Goal: Obtain resource: Download file/media

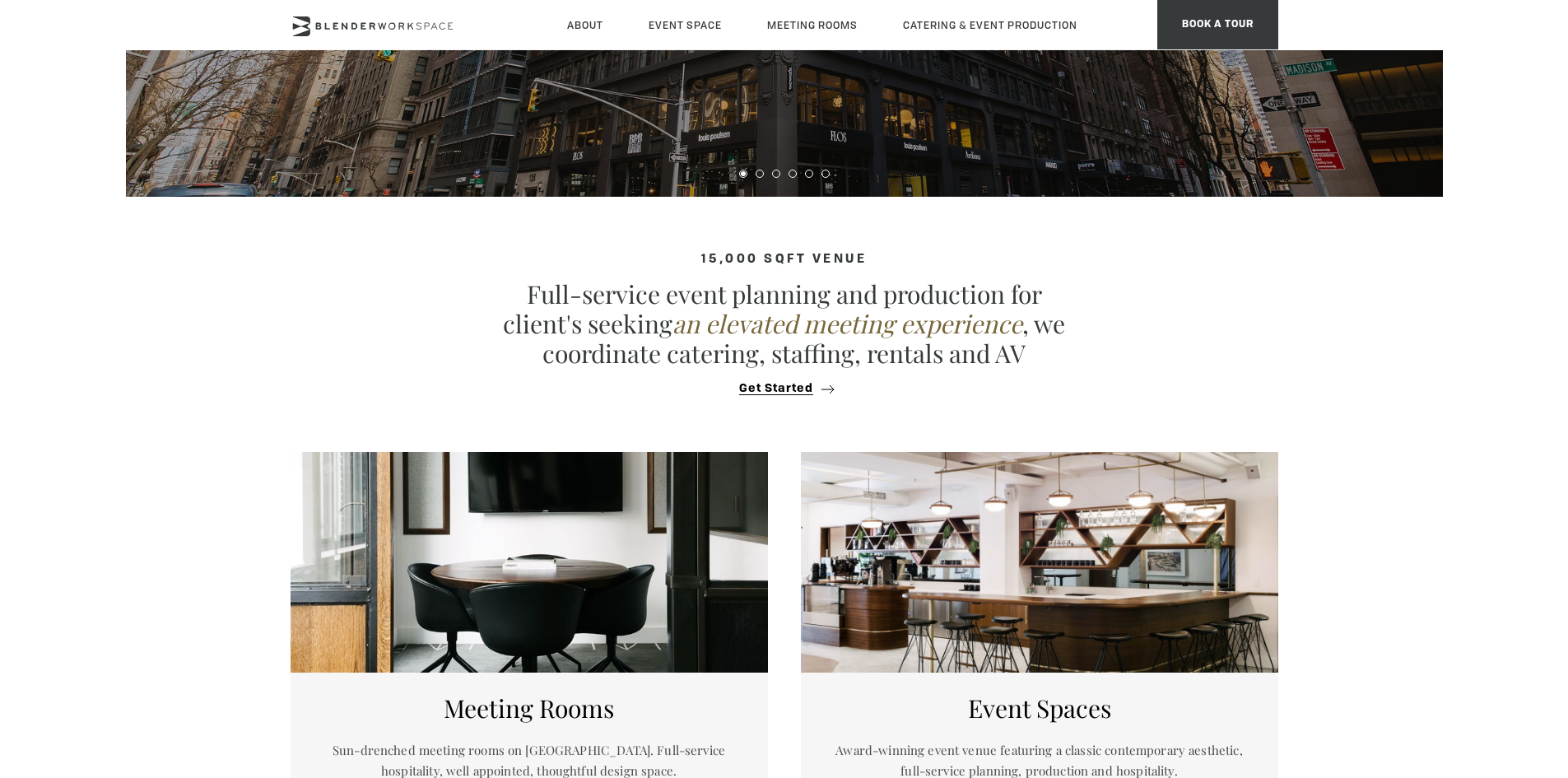
scroll to position [658, 0]
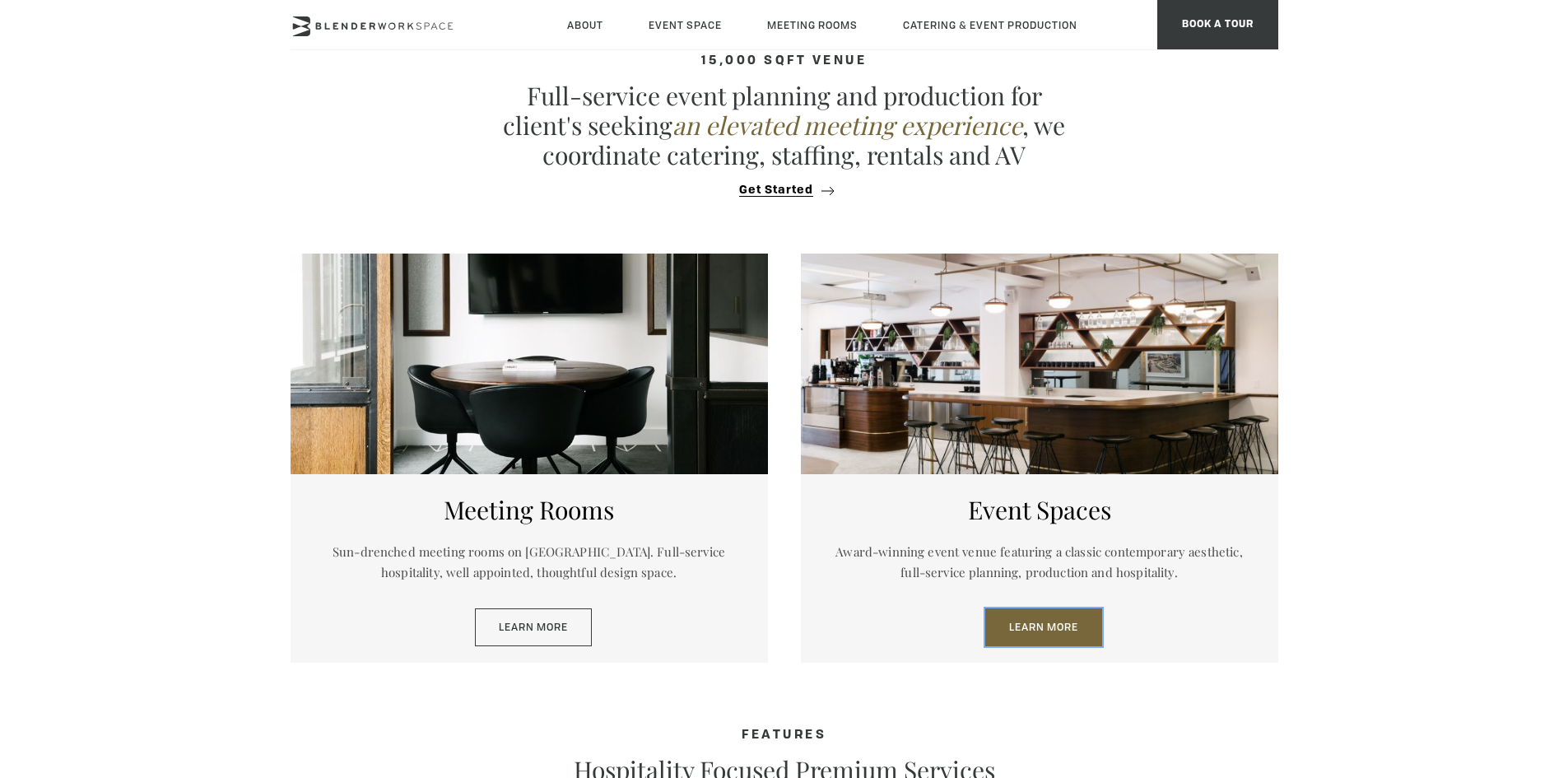
click at [1054, 634] on link "Learn More" at bounding box center [1044, 628] width 117 height 38
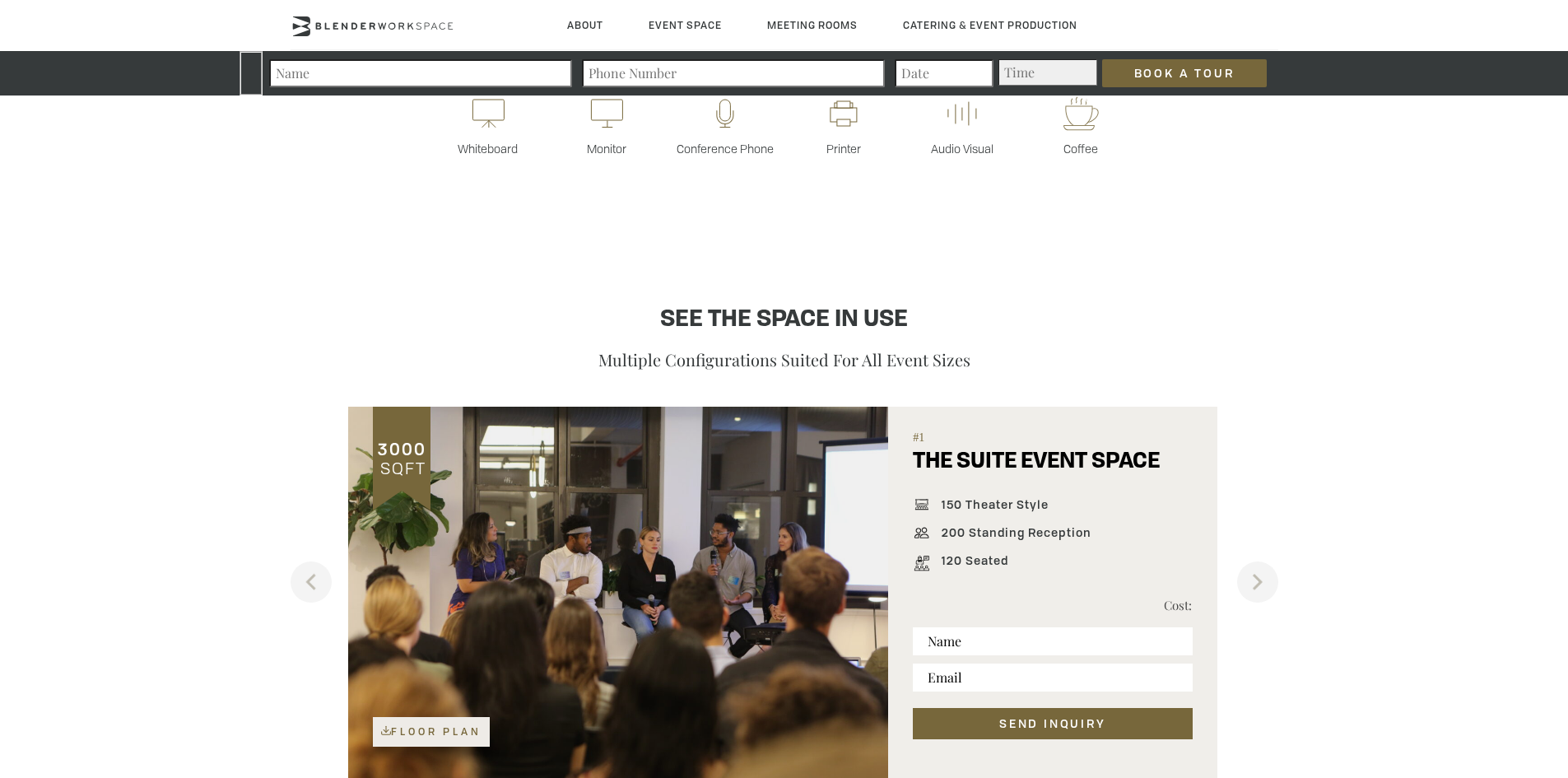
scroll to position [1181, 0]
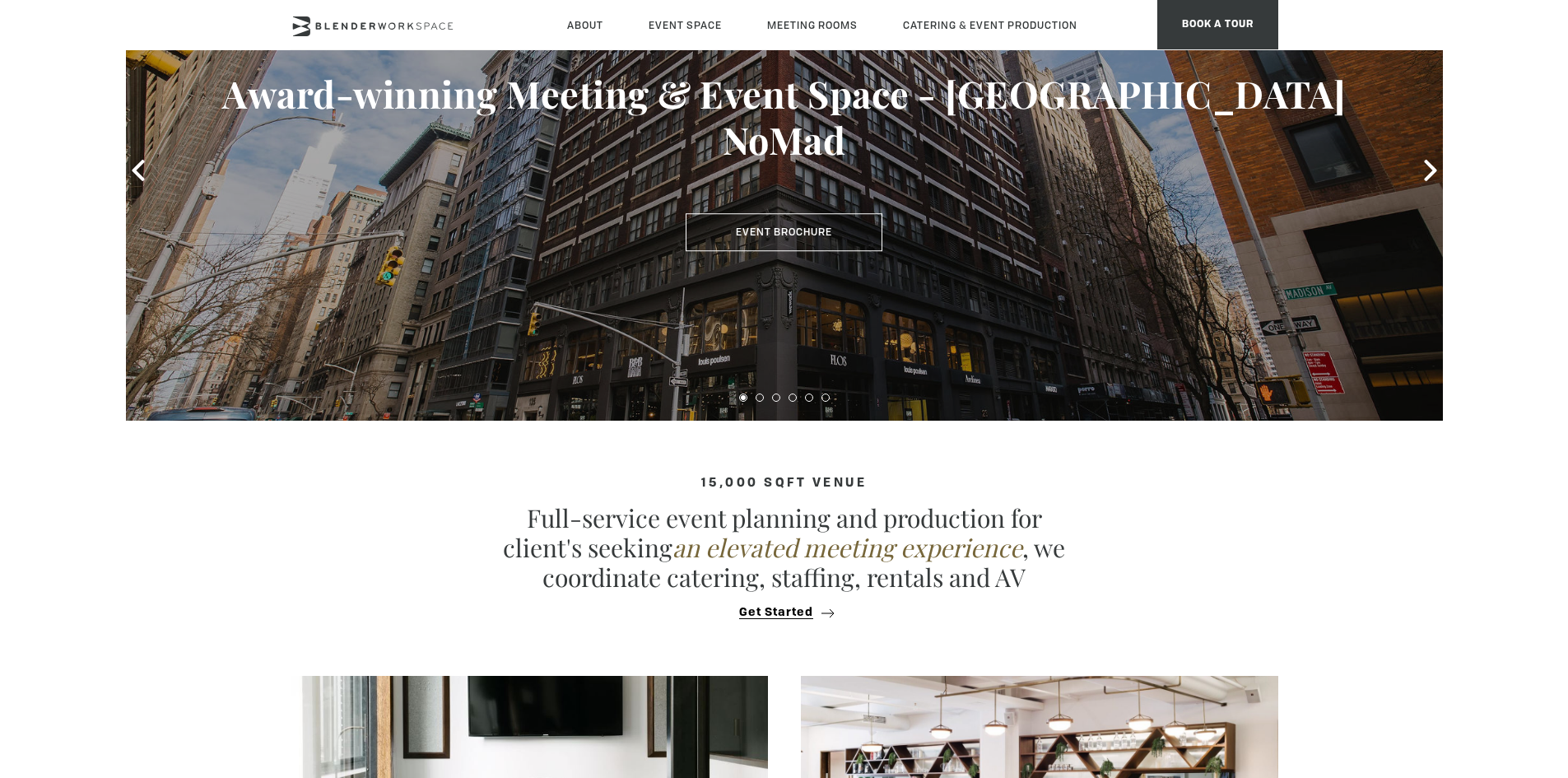
scroll to position [198, 0]
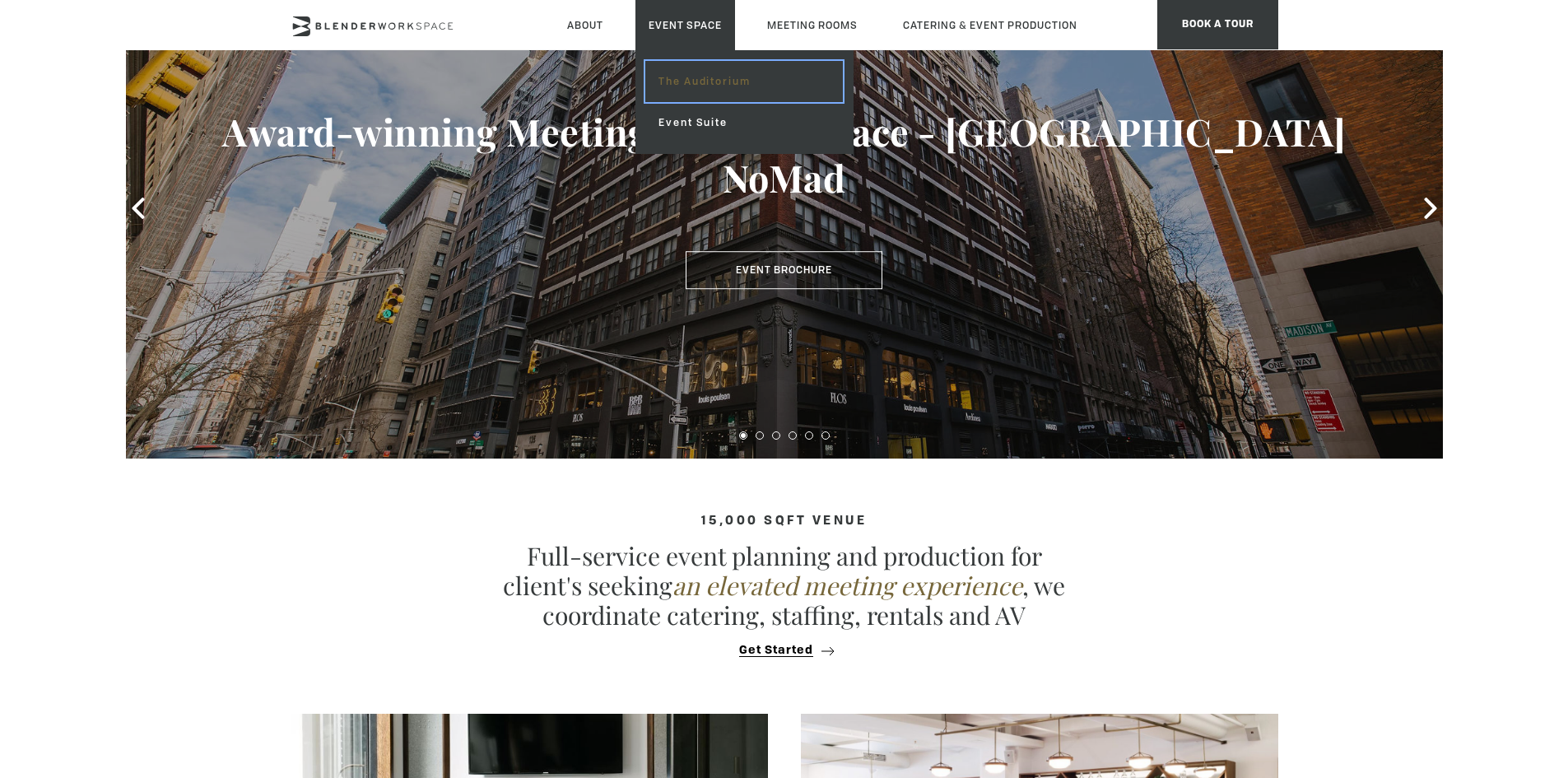
click at [682, 71] on link "The Auditorium" at bounding box center [744, 81] width 197 height 41
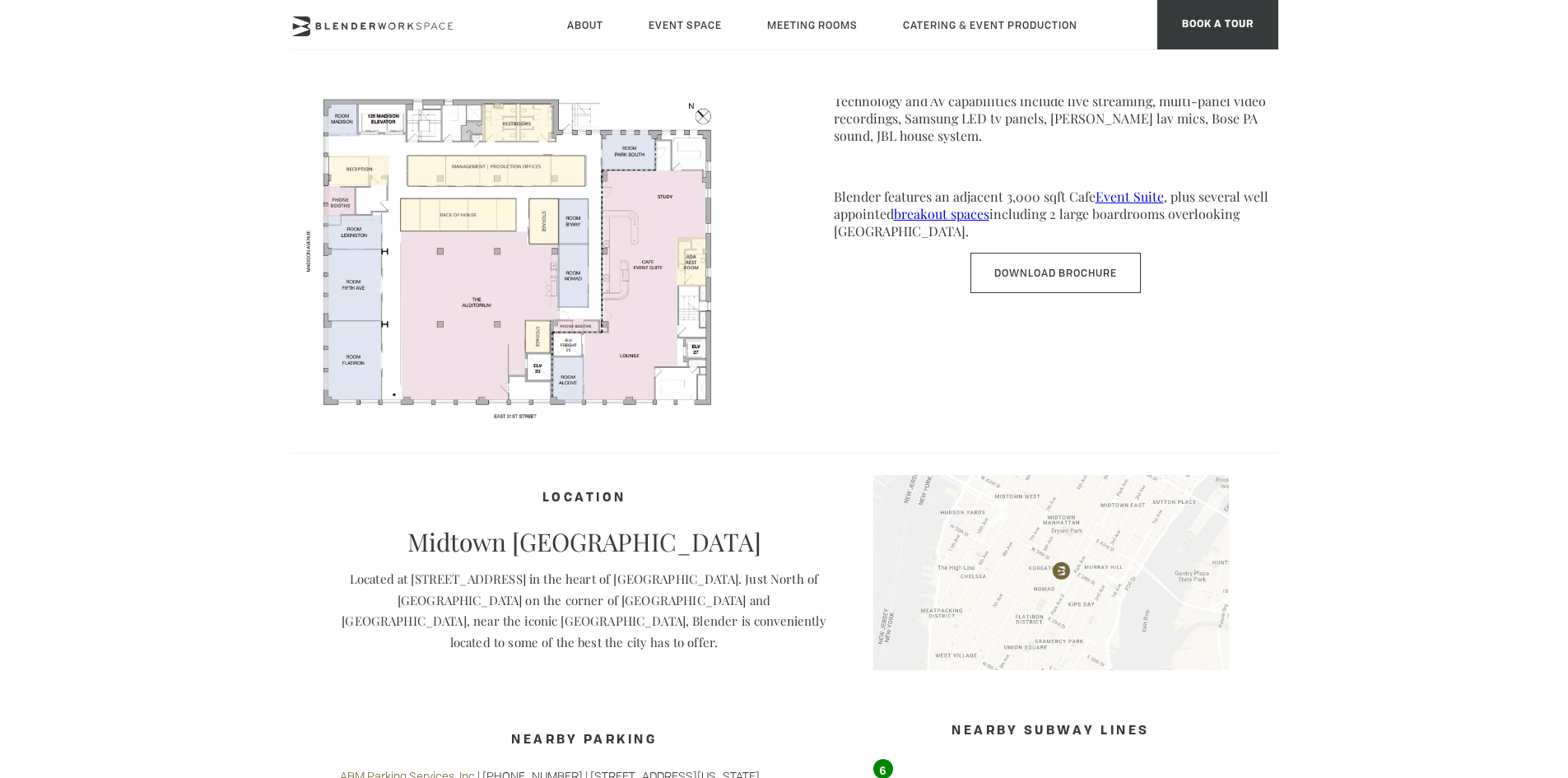
scroll to position [906, 0]
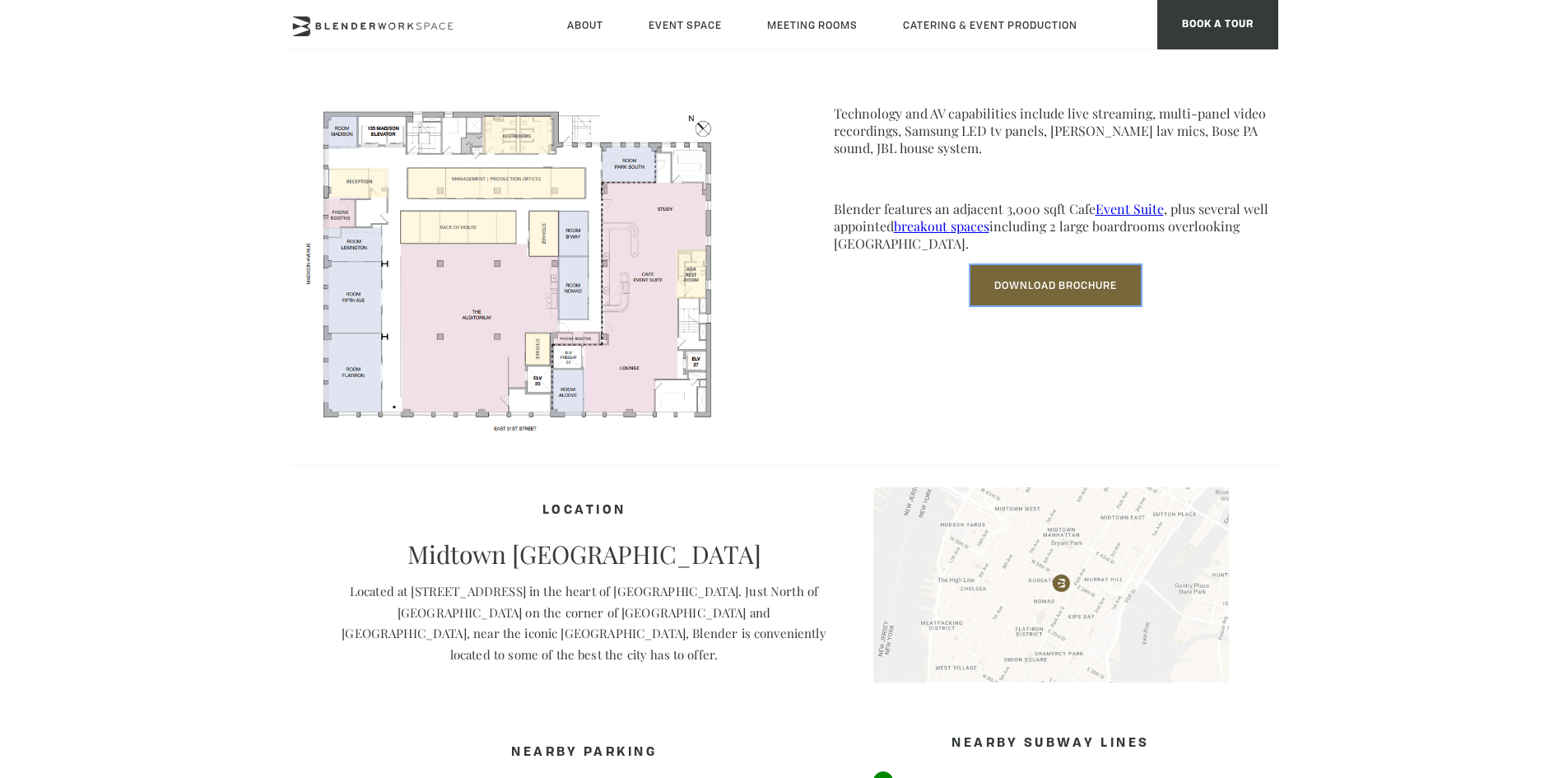
click at [1057, 280] on link "Download Brochure" at bounding box center [1056, 285] width 170 height 40
click at [1036, 299] on link "Download Brochure" at bounding box center [1056, 285] width 170 height 40
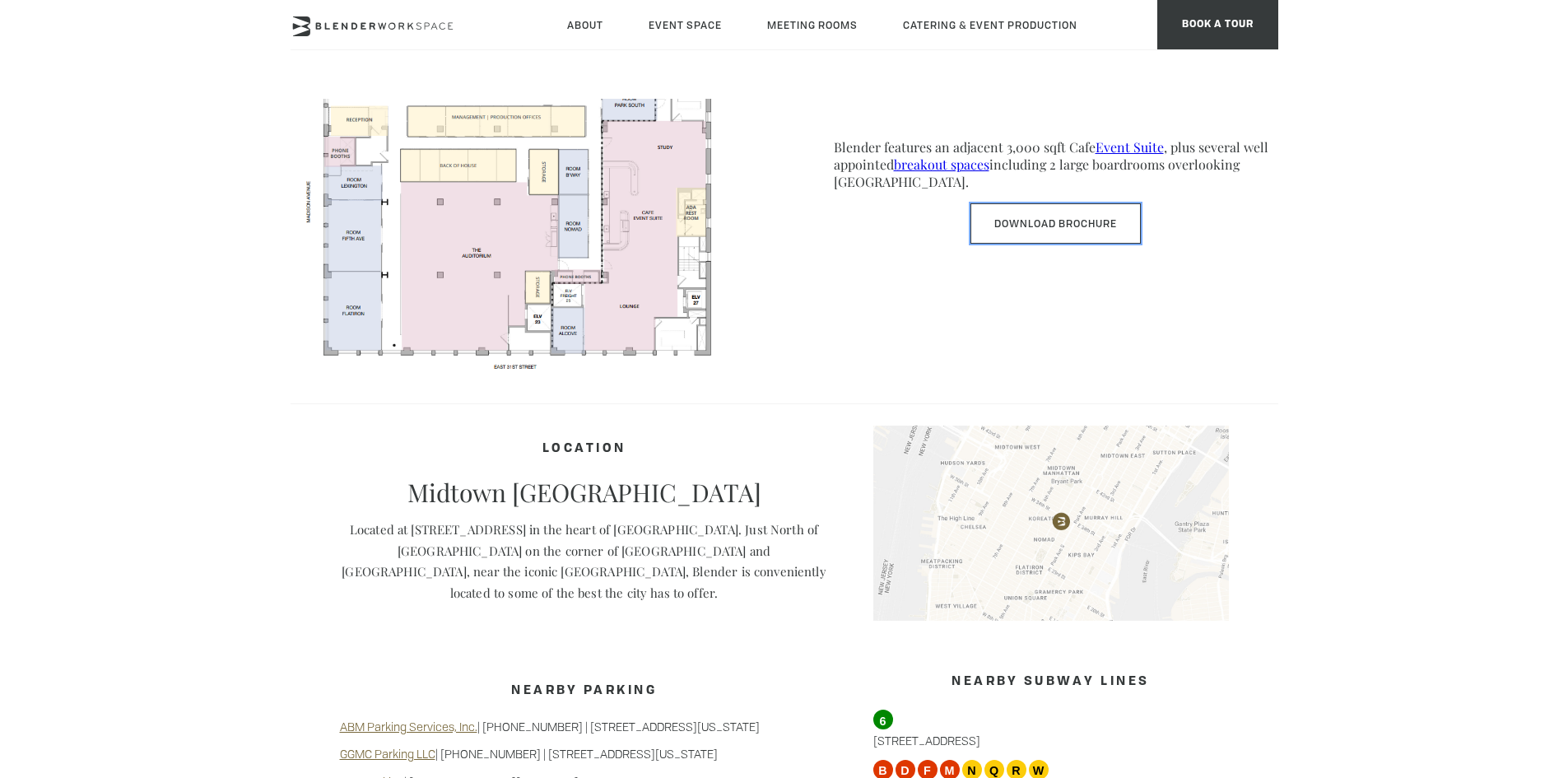
scroll to position [989, 0]
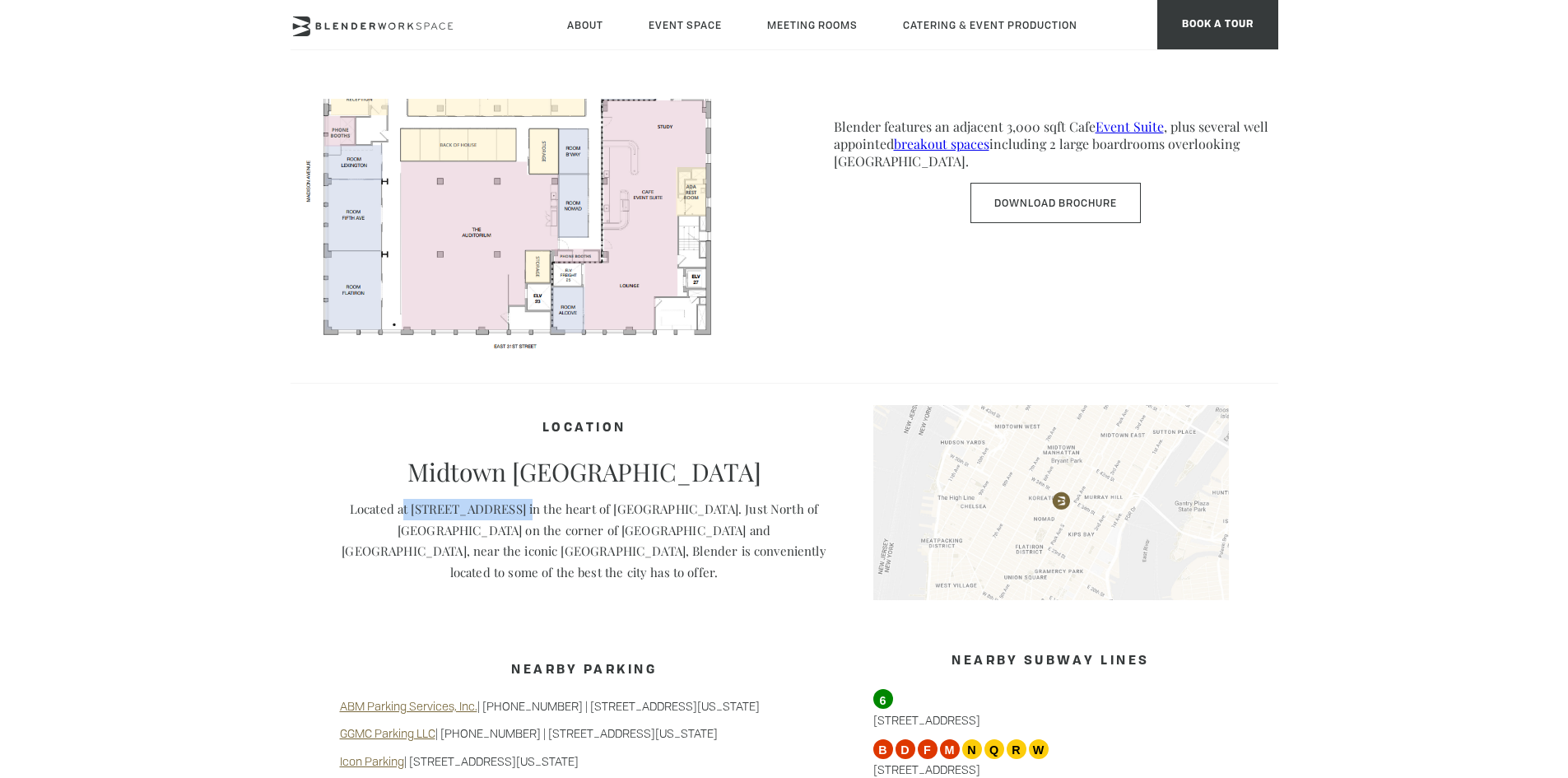
drag, startPoint x: 519, startPoint y: 515, endPoint x: 403, endPoint y: 517, distance: 116.0
click at [403, 517] on p "Located at [STREET_ADDRESS] in the heart of [GEOGRAPHIC_DATA]. Just North of [G…" at bounding box center [584, 542] width 489 height 84
copy p "t 135 Madison Avenue"
click at [520, 522] on p "Located at [STREET_ADDRESS] in the heart of [GEOGRAPHIC_DATA]. Just North of [G…" at bounding box center [584, 542] width 489 height 84
click at [523, 512] on p "Located at [STREET_ADDRESS] in the heart of [GEOGRAPHIC_DATA]. Just North of [G…" at bounding box center [584, 542] width 489 height 84
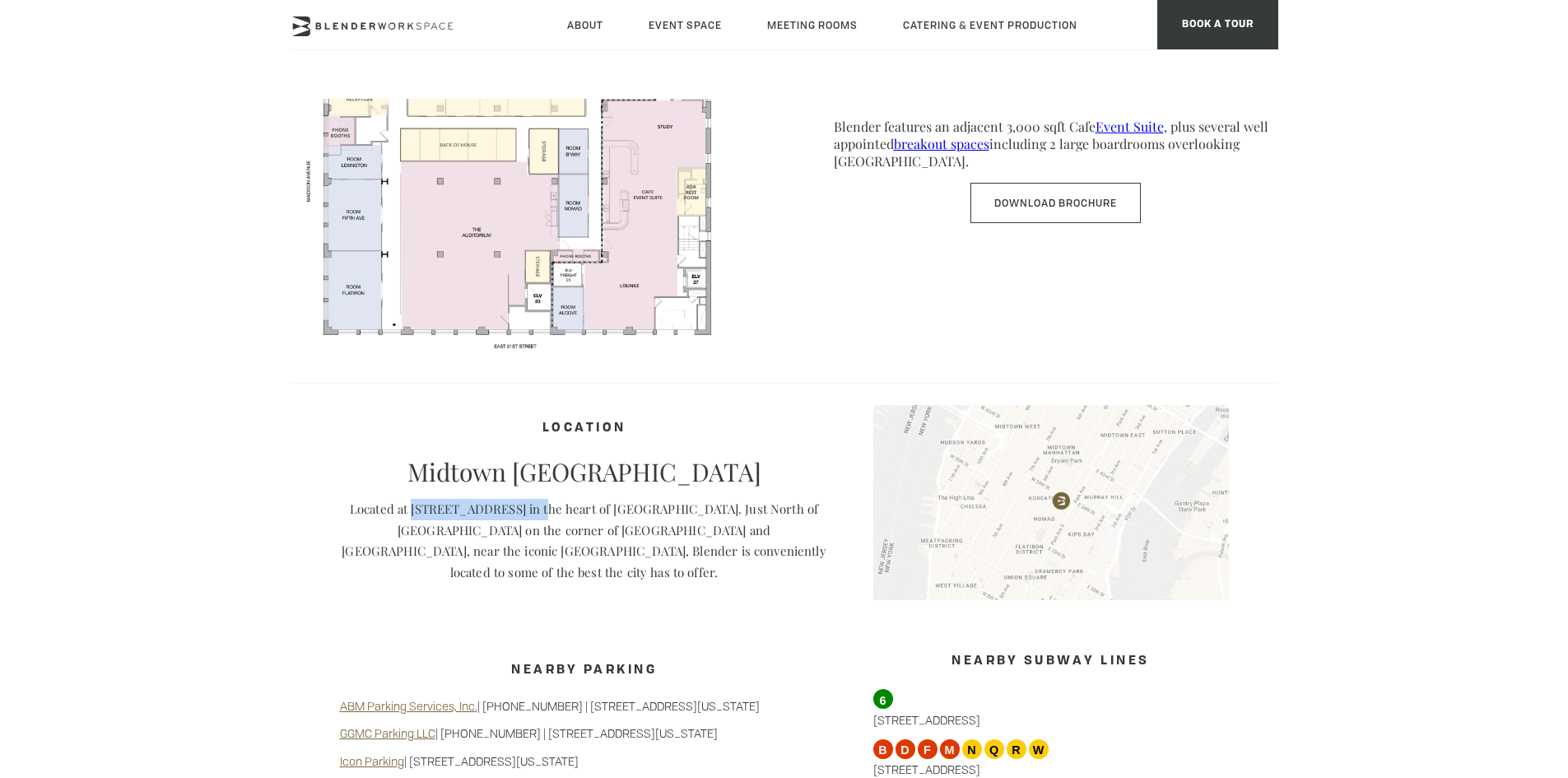
drag, startPoint x: 523, startPoint y: 512, endPoint x: 420, endPoint y: 517, distance: 103.1
click at [420, 517] on p "Located at [STREET_ADDRESS] in the heart of [GEOGRAPHIC_DATA]. Just North of [G…" at bounding box center [584, 542] width 489 height 84
copy p "135 Madison Avenue in"
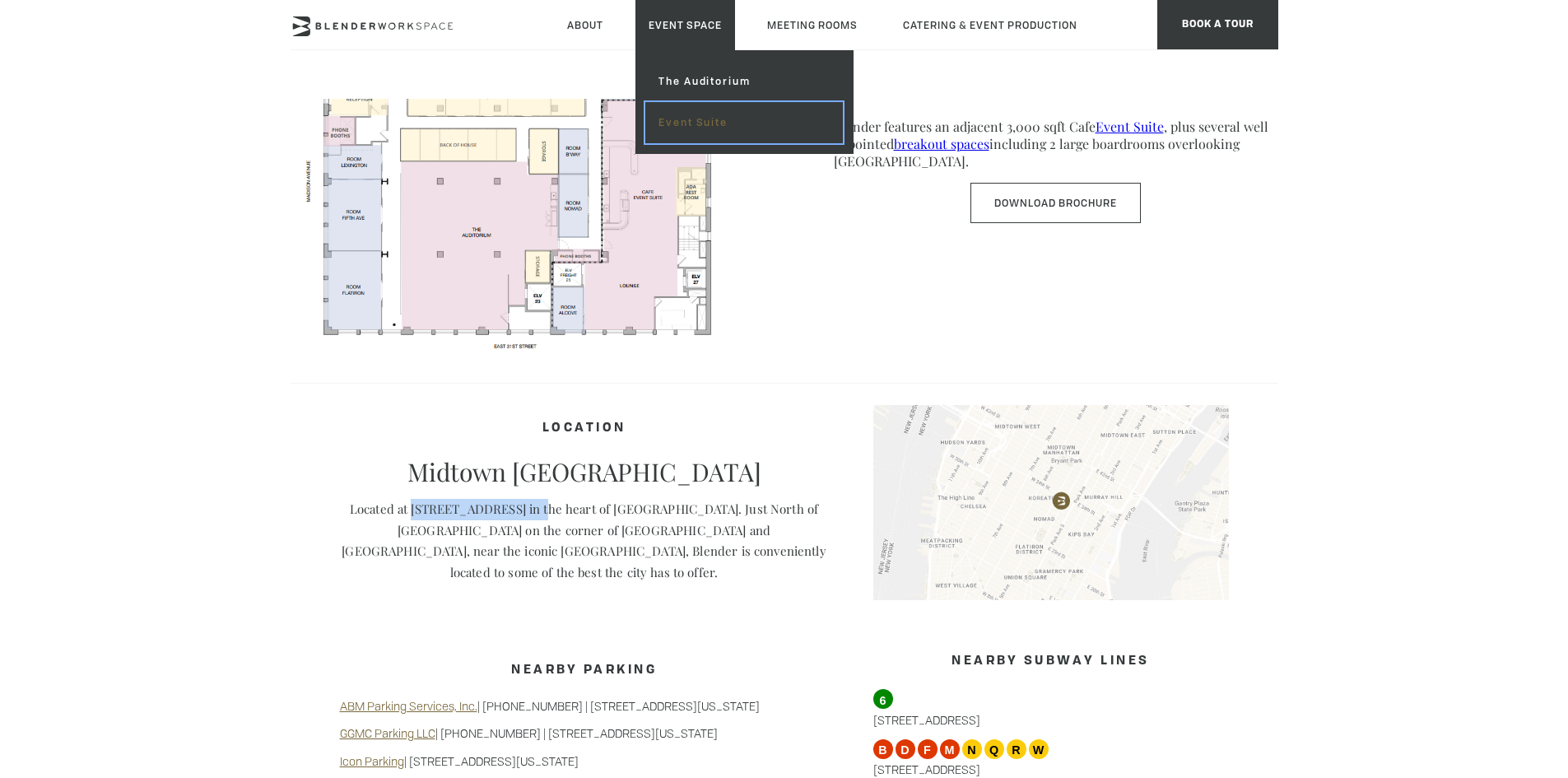
click at [668, 127] on link "Event Suite" at bounding box center [744, 122] width 197 height 41
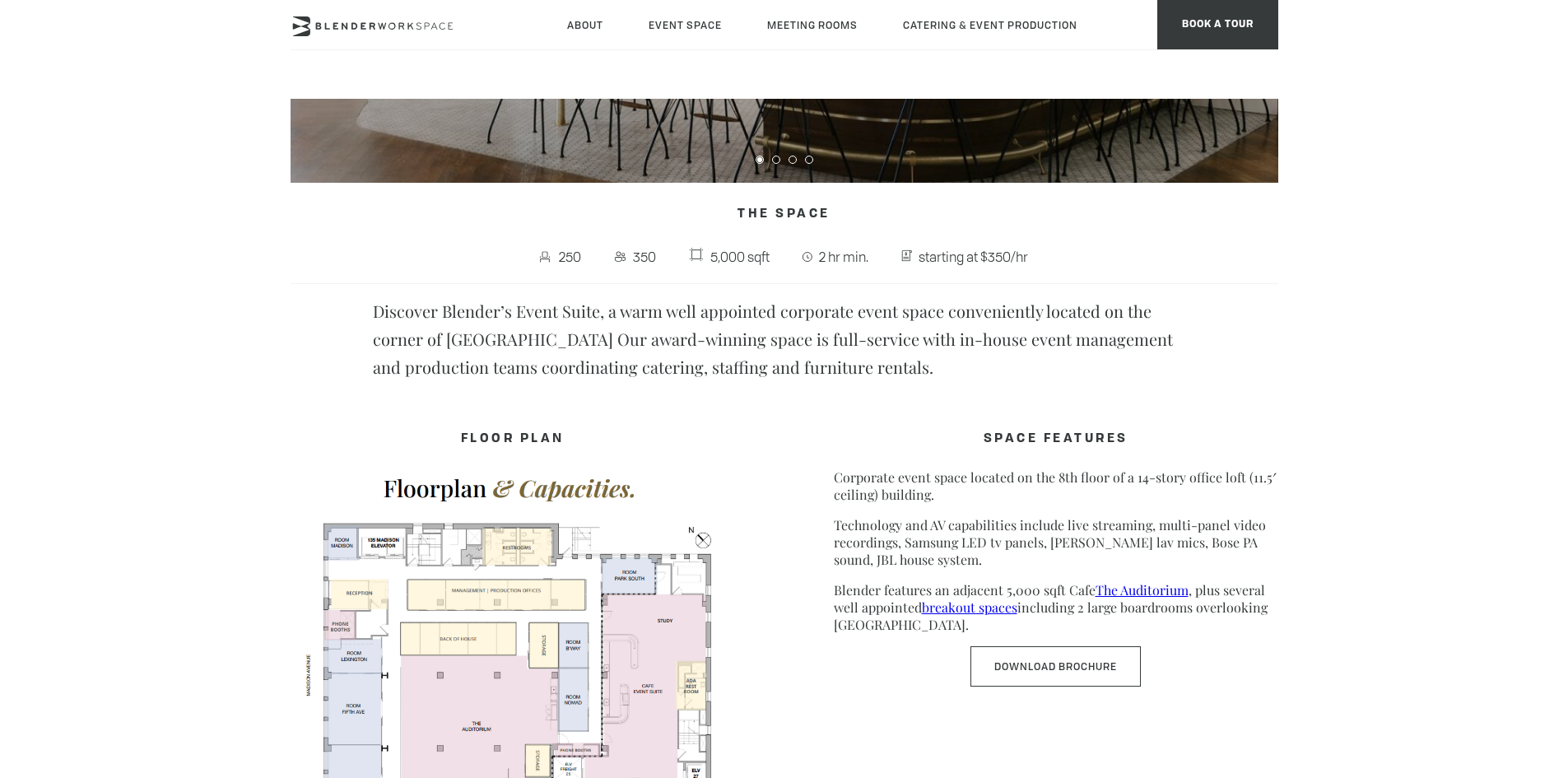
scroll to position [576, 0]
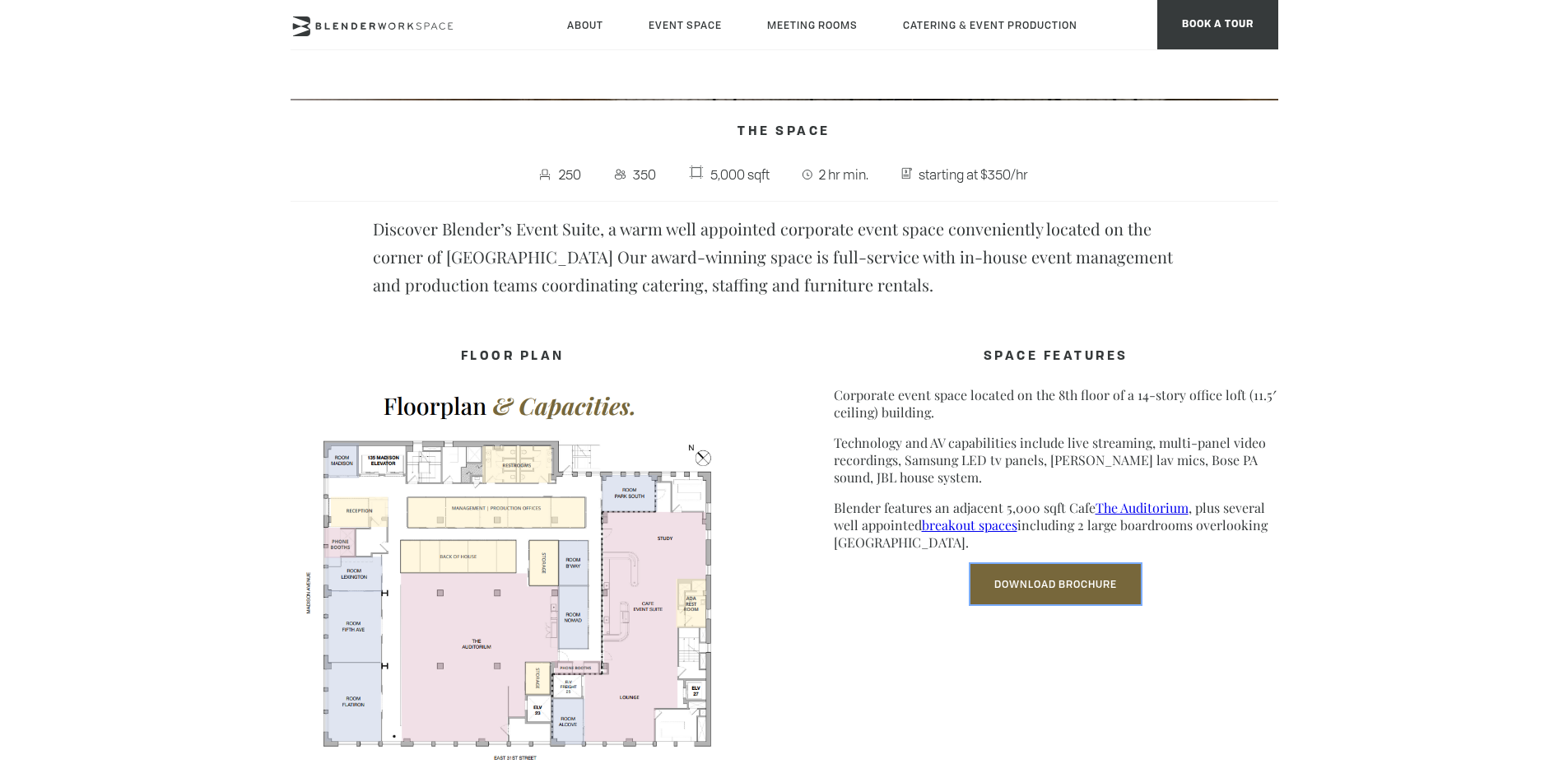
click at [1025, 589] on link "Download Brochure" at bounding box center [1056, 584] width 170 height 40
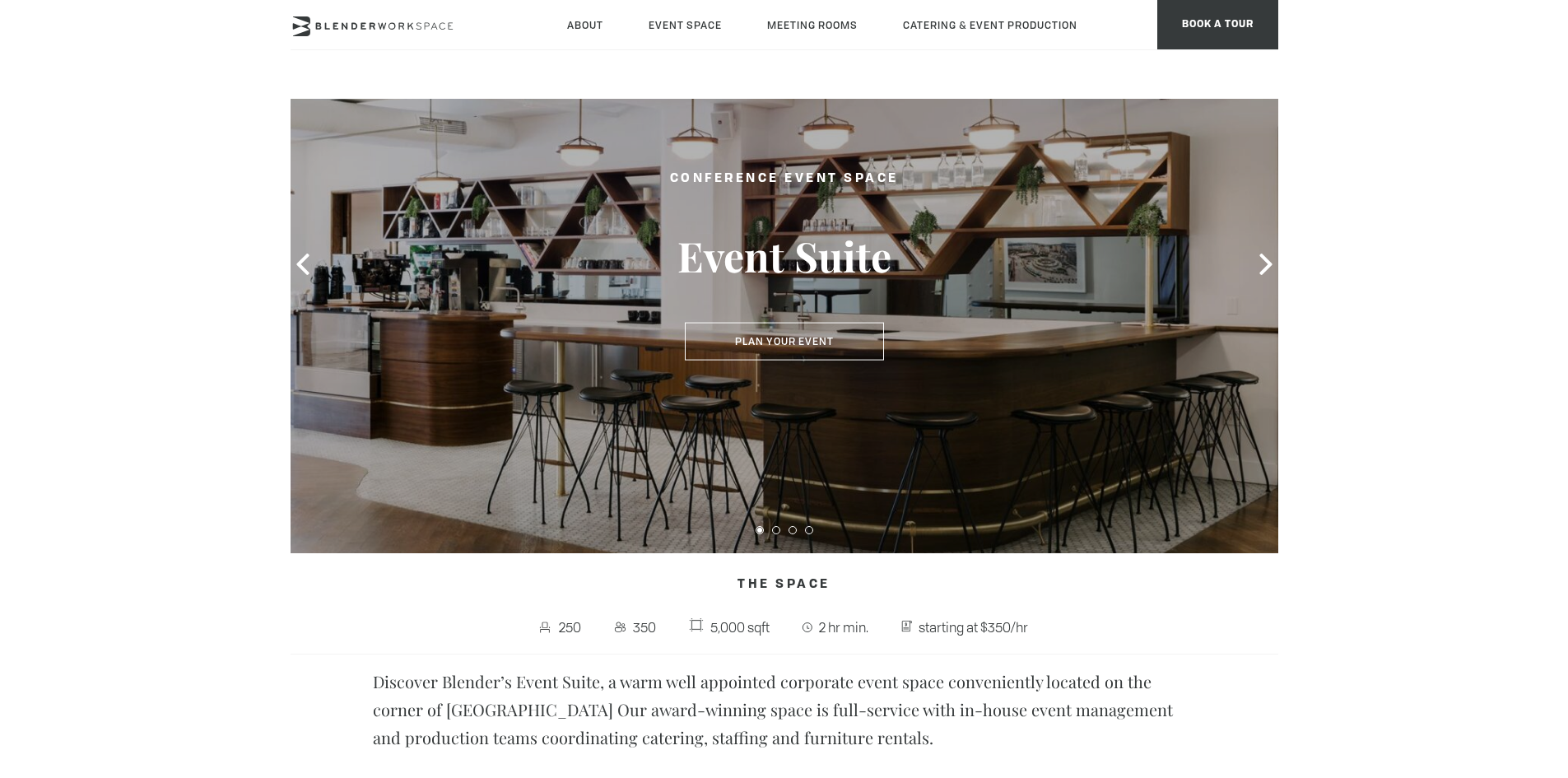
scroll to position [494, 0]
